Goal: Find contact information: Find contact information

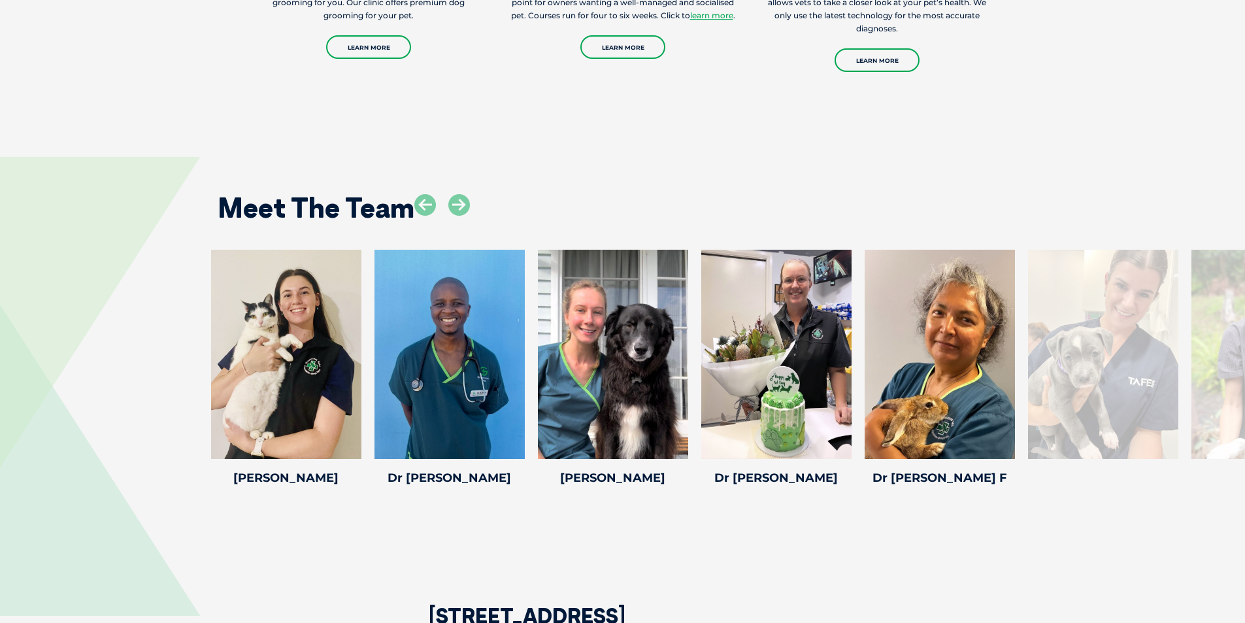
scroll to position [1830, 0]
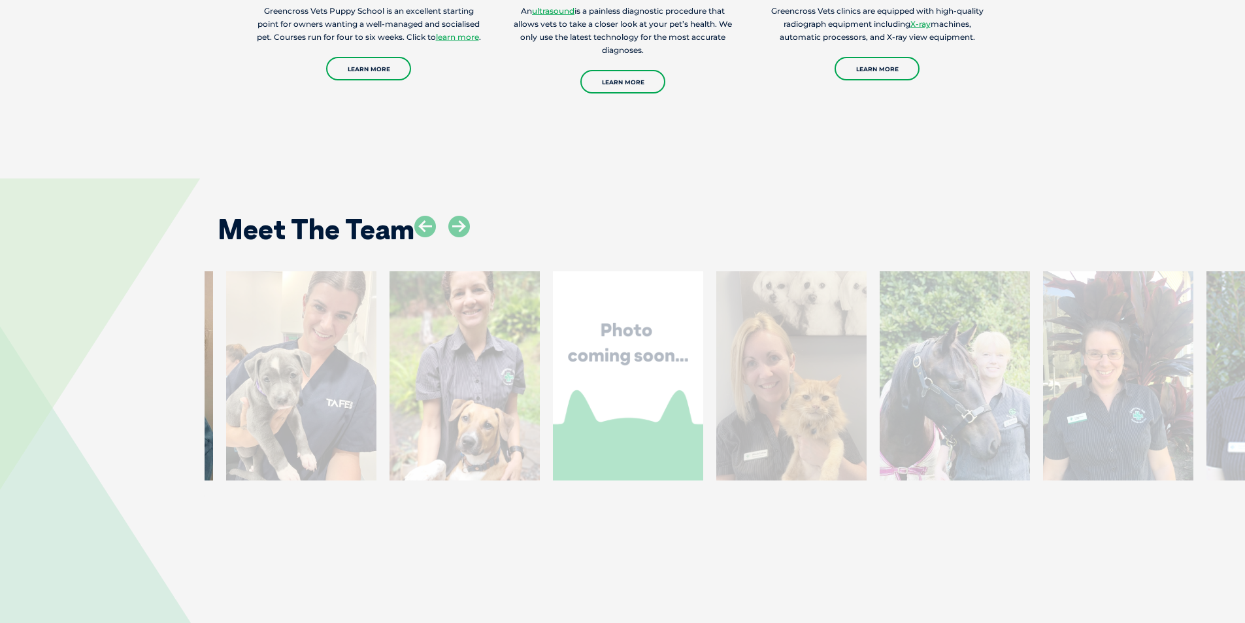
drag, startPoint x: 1160, startPoint y: 408, endPoint x: 341, endPoint y: 420, distance: 819.1
click at [341, 420] on div at bounding box center [301, 375] width 150 height 209
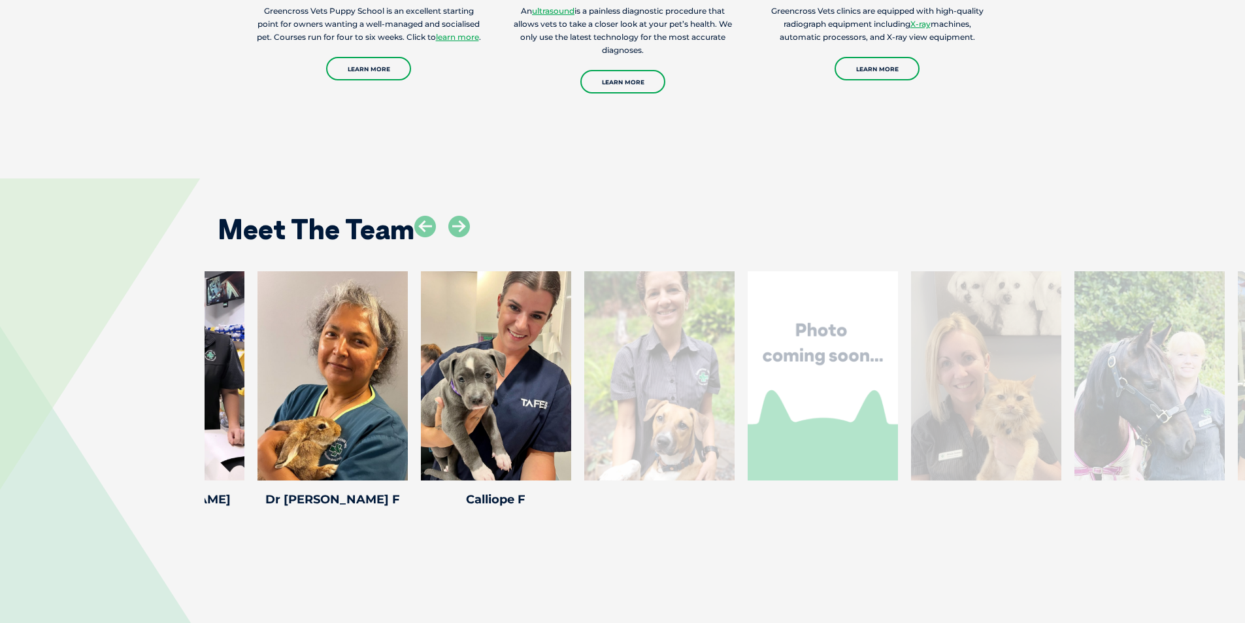
drag, startPoint x: 1143, startPoint y: 408, endPoint x: 665, endPoint y: 408, distance: 478.4
click at [665, 408] on div at bounding box center [659, 375] width 150 height 209
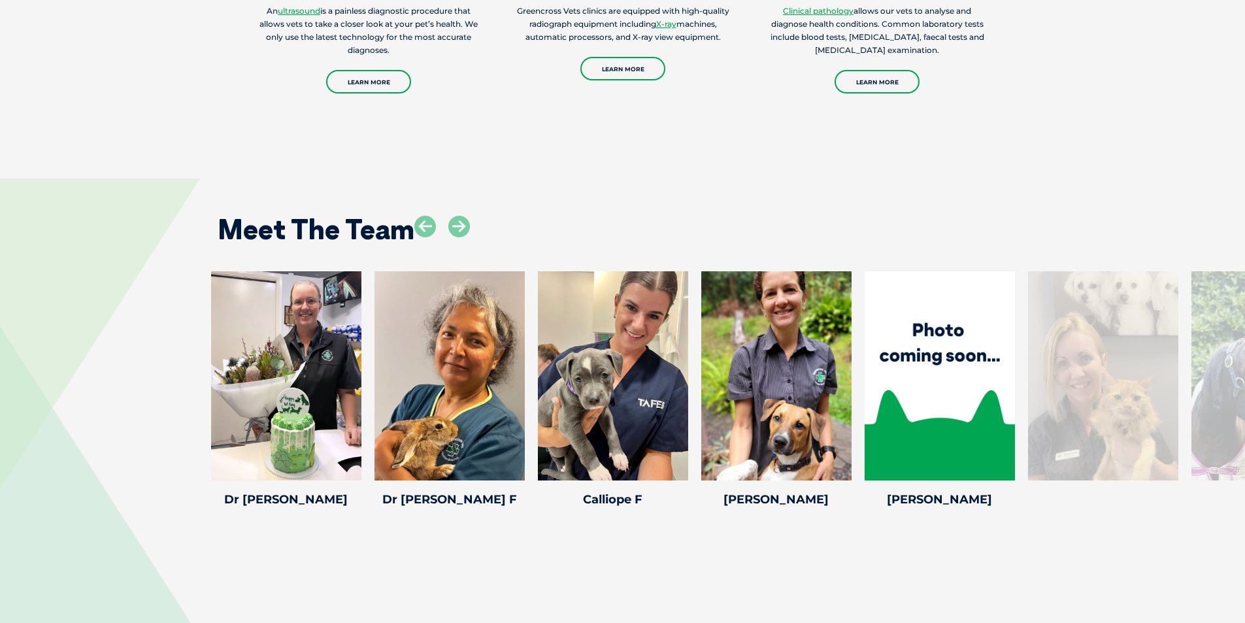
drag, startPoint x: 1136, startPoint y: 402, endPoint x: 127, endPoint y: 401, distance: 1008.5
click at [127, 401] on div "[PERSON_NAME] [PERSON_NAME] Veterinary Nurse [PERSON_NAME] has a decade experie…" at bounding box center [622, 391] width 1245 height 241
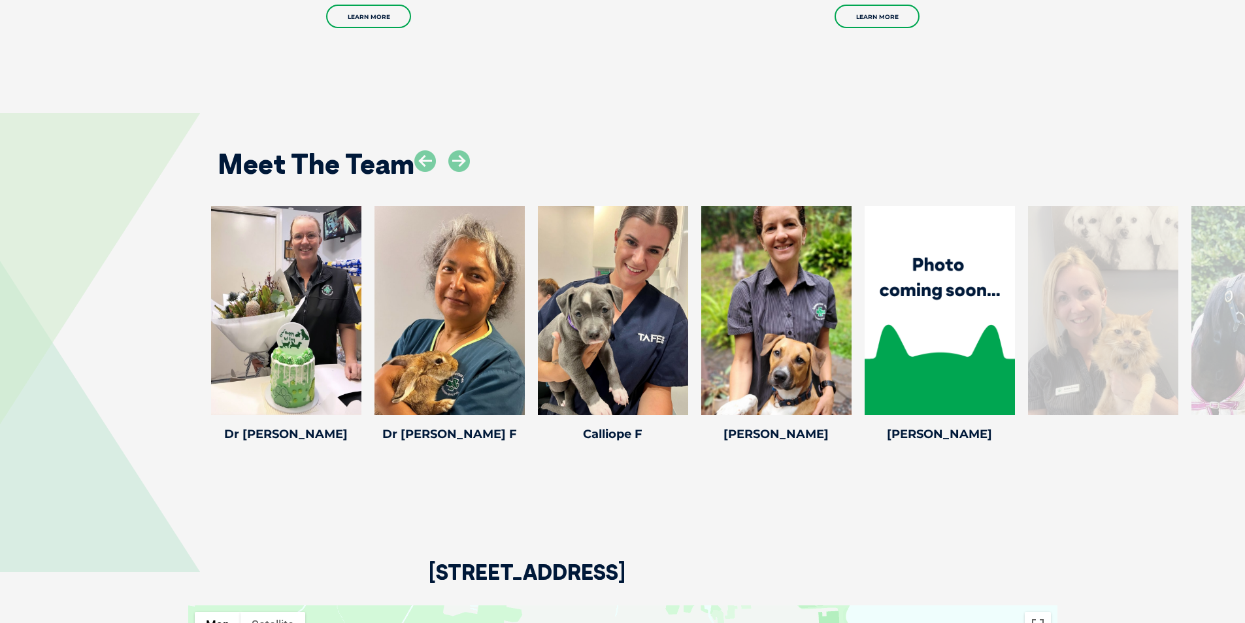
scroll to position [1765, 0]
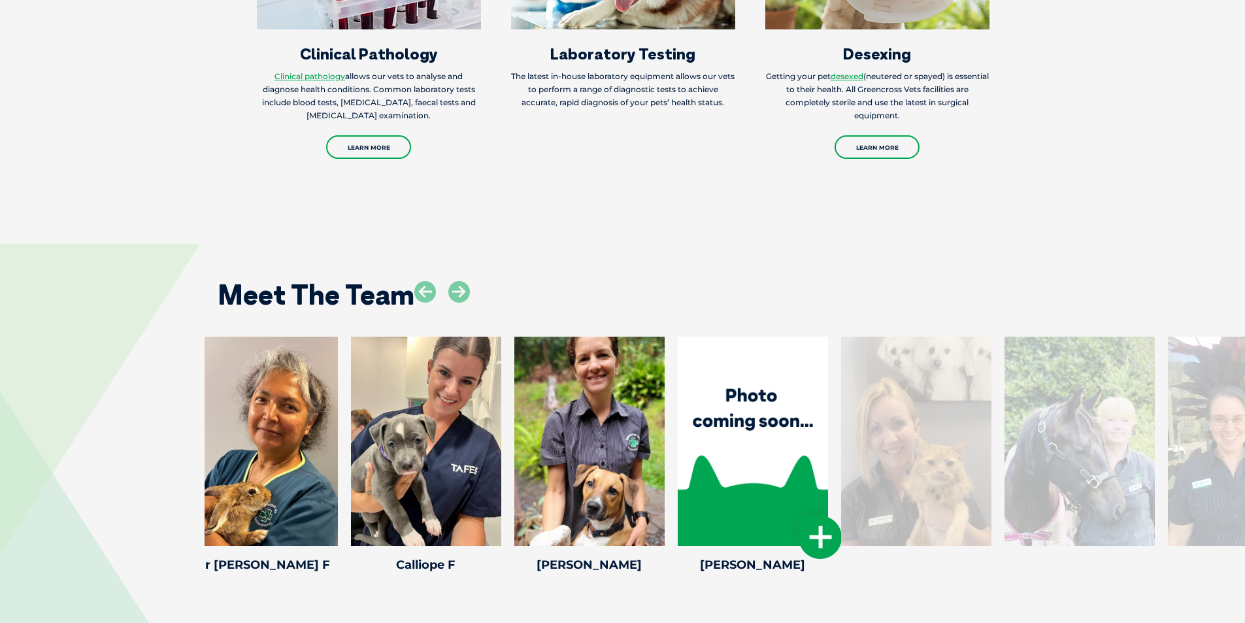
drag, startPoint x: 891, startPoint y: 446, endPoint x: 692, endPoint y: 446, distance: 199.4
click at [693, 446] on div at bounding box center [753, 441] width 150 height 209
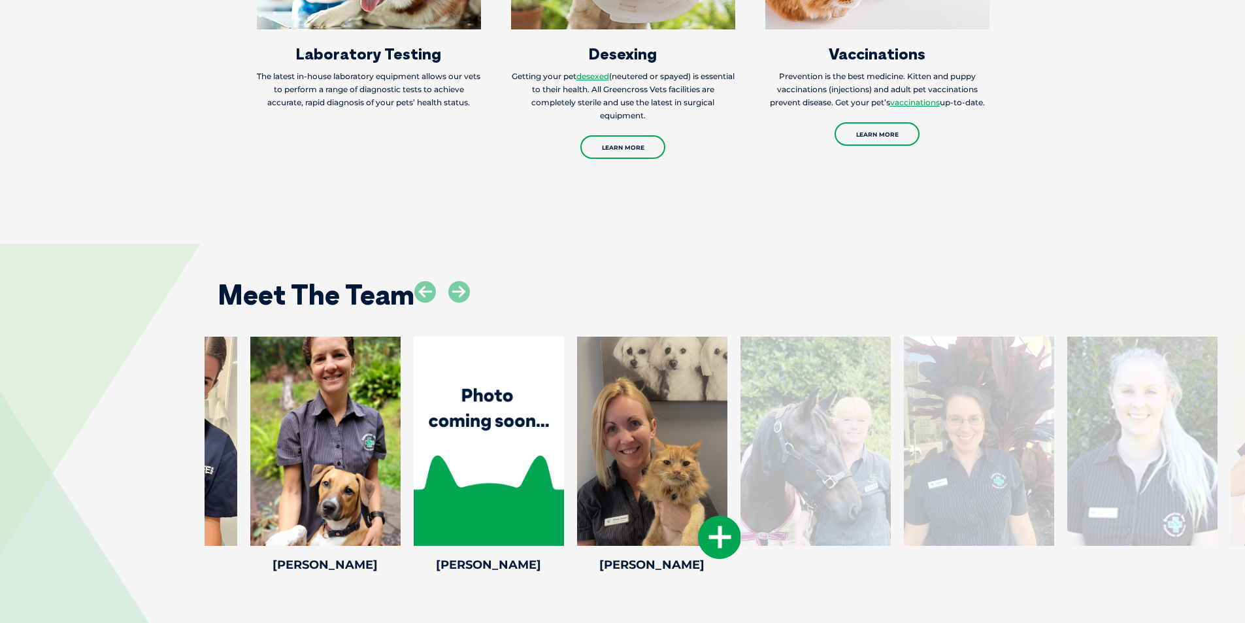
drag, startPoint x: 1001, startPoint y: 442, endPoint x: 684, endPoint y: 452, distance: 317.2
click at [690, 453] on div at bounding box center [652, 441] width 150 height 209
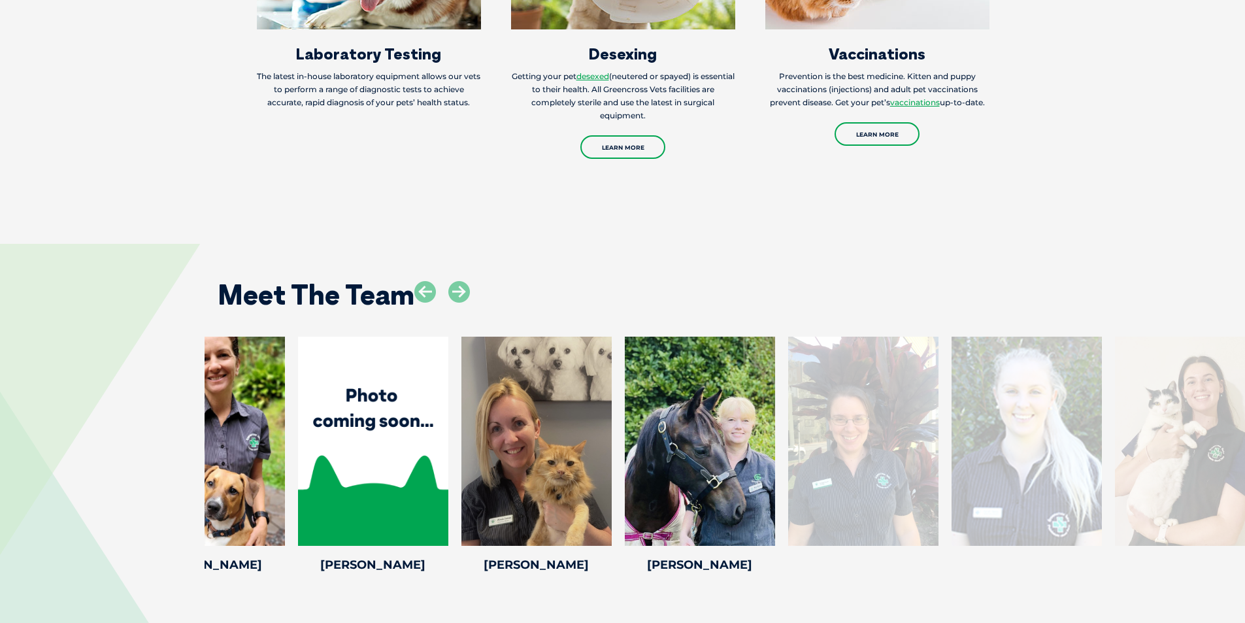
drag, startPoint x: 1078, startPoint y: 444, endPoint x: 655, endPoint y: 446, distance: 423.5
click at [788, 446] on div at bounding box center [863, 441] width 150 height 209
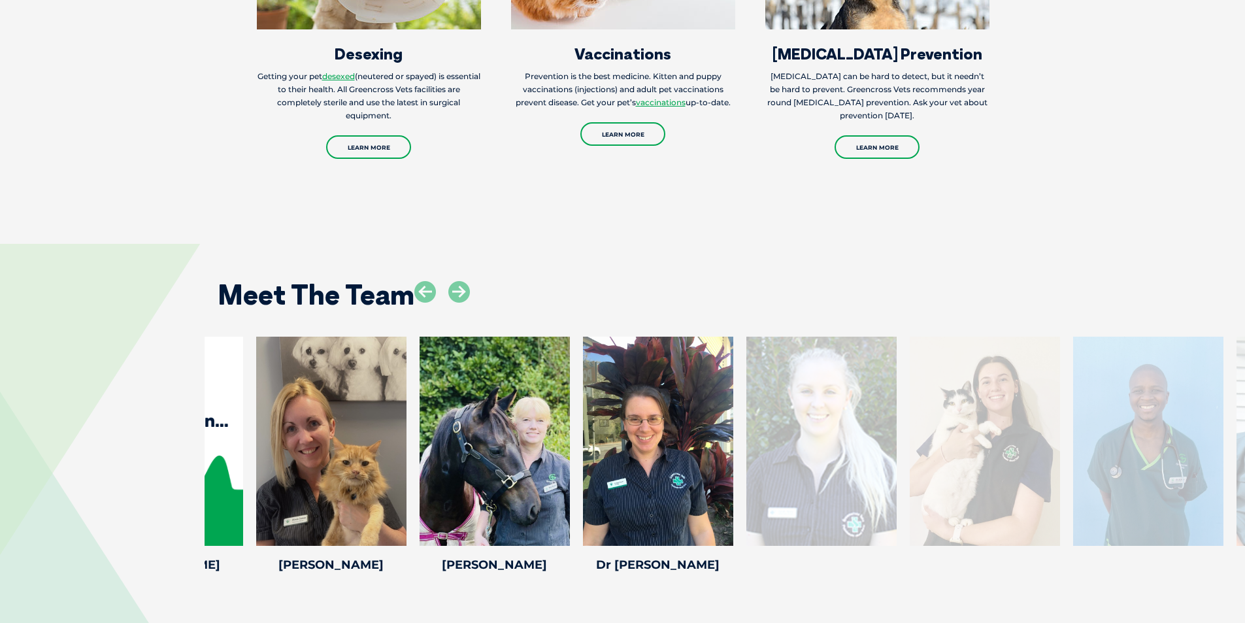
drag, startPoint x: 1099, startPoint y: 432, endPoint x: 817, endPoint y: 444, distance: 282.0
click at [817, 444] on div at bounding box center [821, 441] width 150 height 209
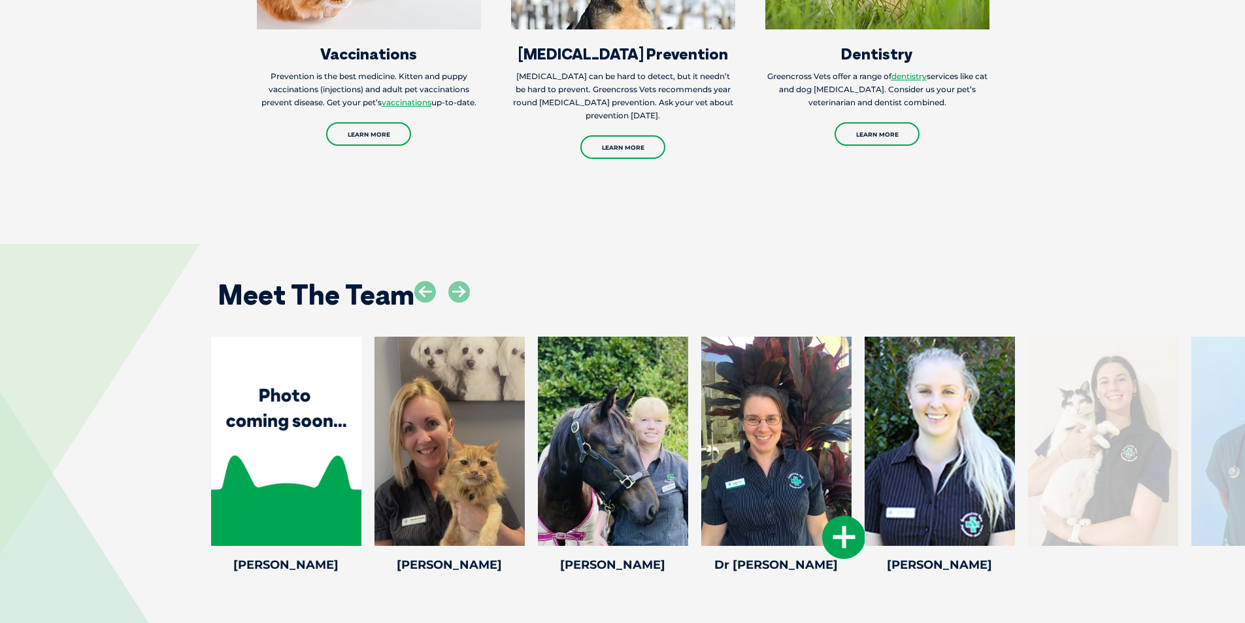
click at [740, 489] on div at bounding box center [776, 441] width 150 height 209
click at [845, 531] on icon at bounding box center [843, 537] width 43 height 43
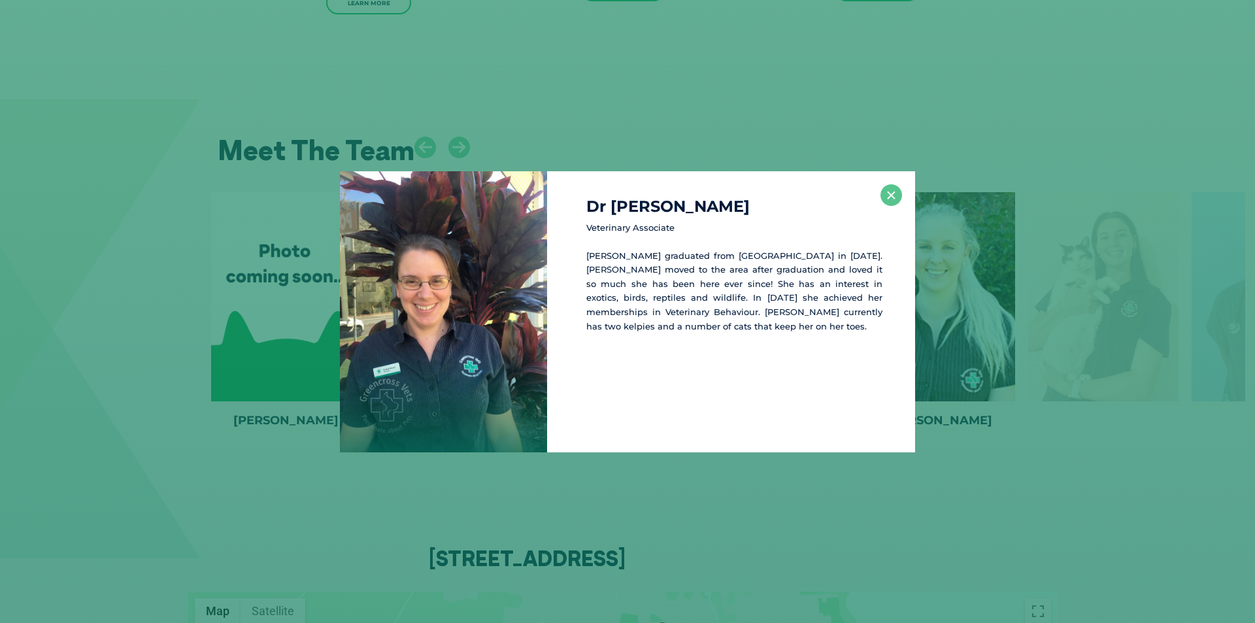
scroll to position [1912, 0]
drag, startPoint x: 637, startPoint y: 256, endPoint x: 580, endPoint y: 257, distance: 56.9
click at [580, 257] on div "Dr [PERSON_NAME] Veterinary Associate [PERSON_NAME] graduated from [GEOGRAPHIC_…" at bounding box center [731, 311] width 368 height 281
copy p "[PERSON_NAME]"
